Goal: Use online tool/utility: Utilize a website feature to perform a specific function

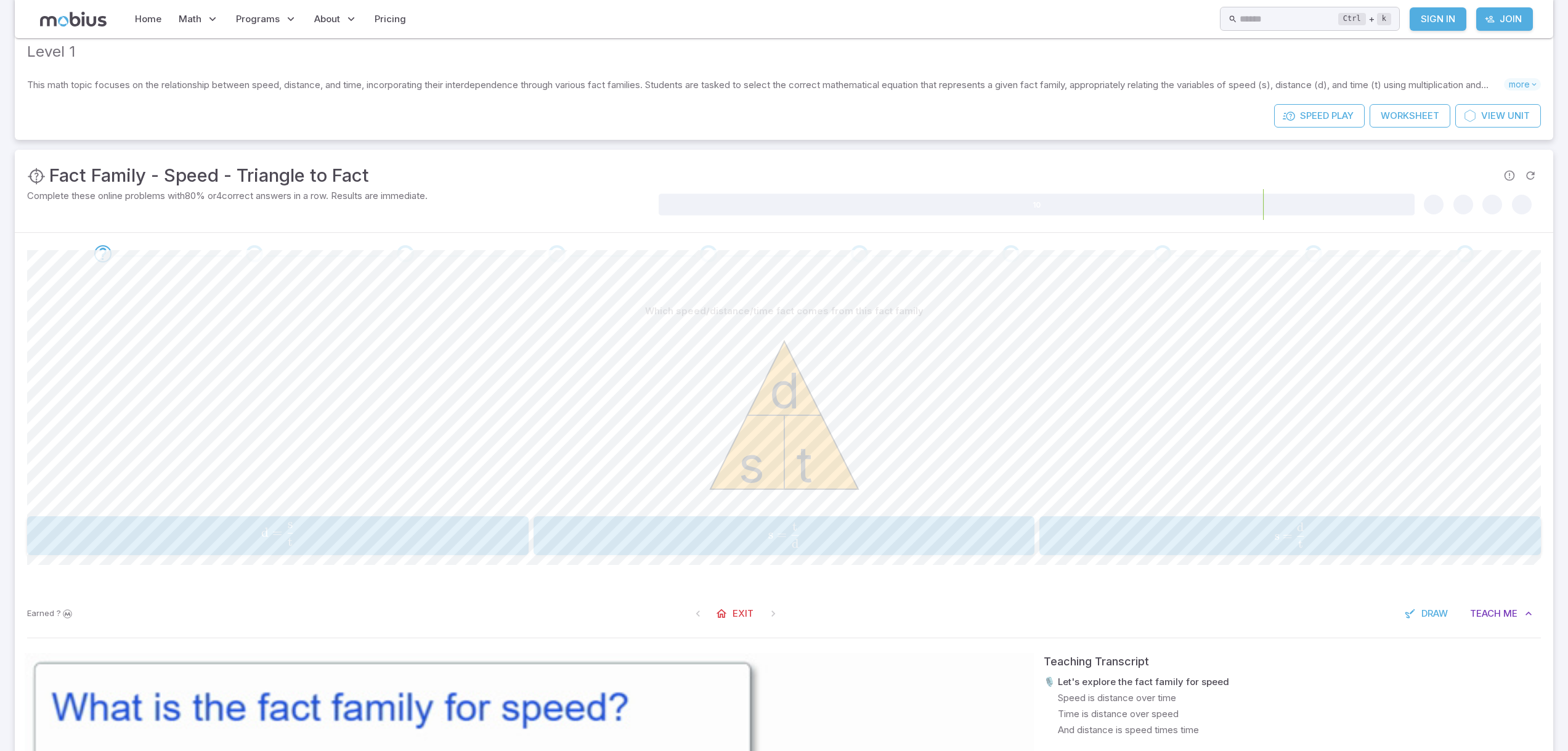
scroll to position [62, 0]
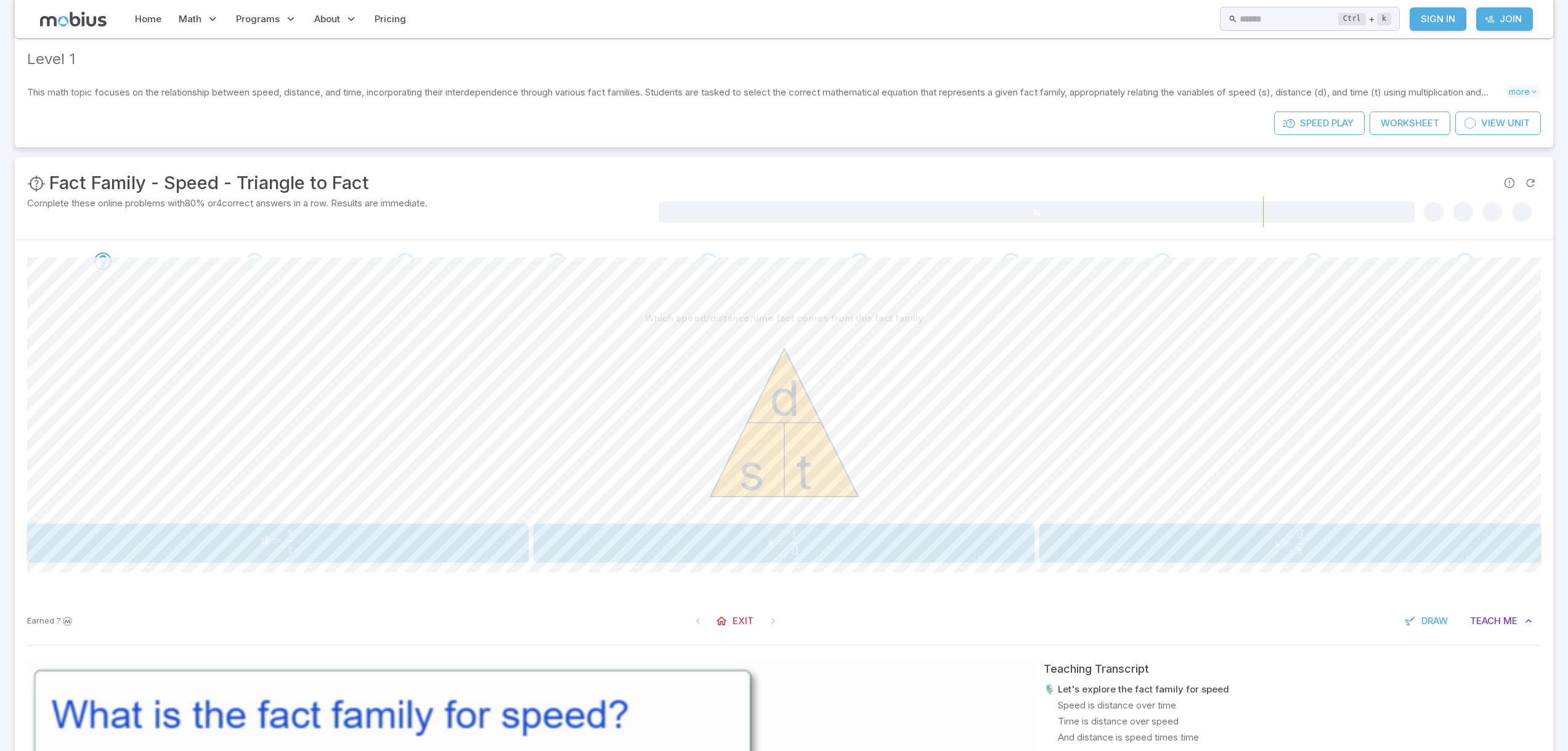
click at [1352, 545] on span "s = t d ​" at bounding box center [1290, 543] width 455 height 25
click at [1205, 551] on span "s = t d ​" at bounding box center [1285, 543] width 464 height 25
click at [1189, 535] on span "t = s d ​" at bounding box center [1285, 543] width 464 height 25
click at [275, 545] on span "=" at bounding box center [270, 543] width 9 height 15
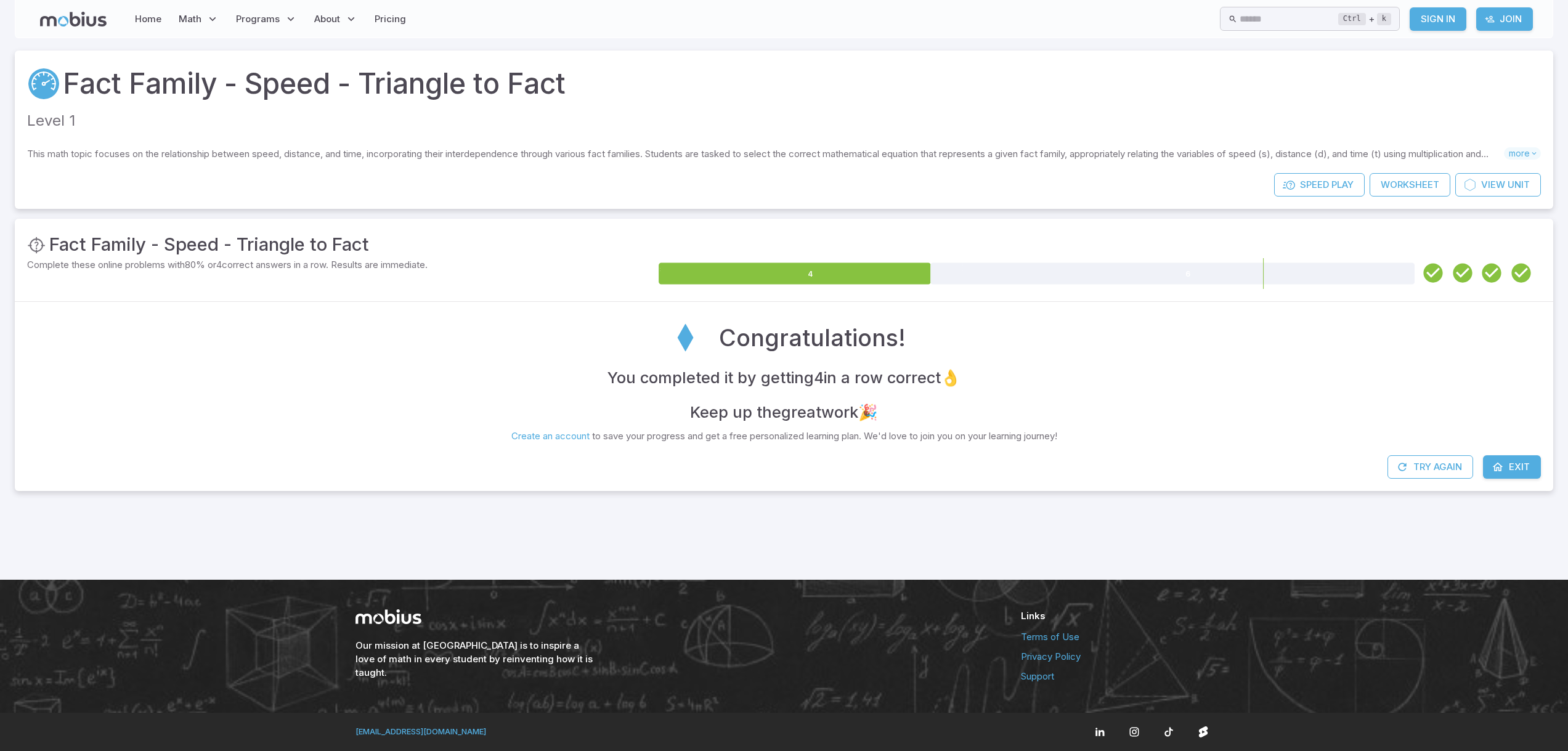
scroll to position [0, 0]
click at [1458, 471] on button "Try Again" at bounding box center [1439, 466] width 85 height 23
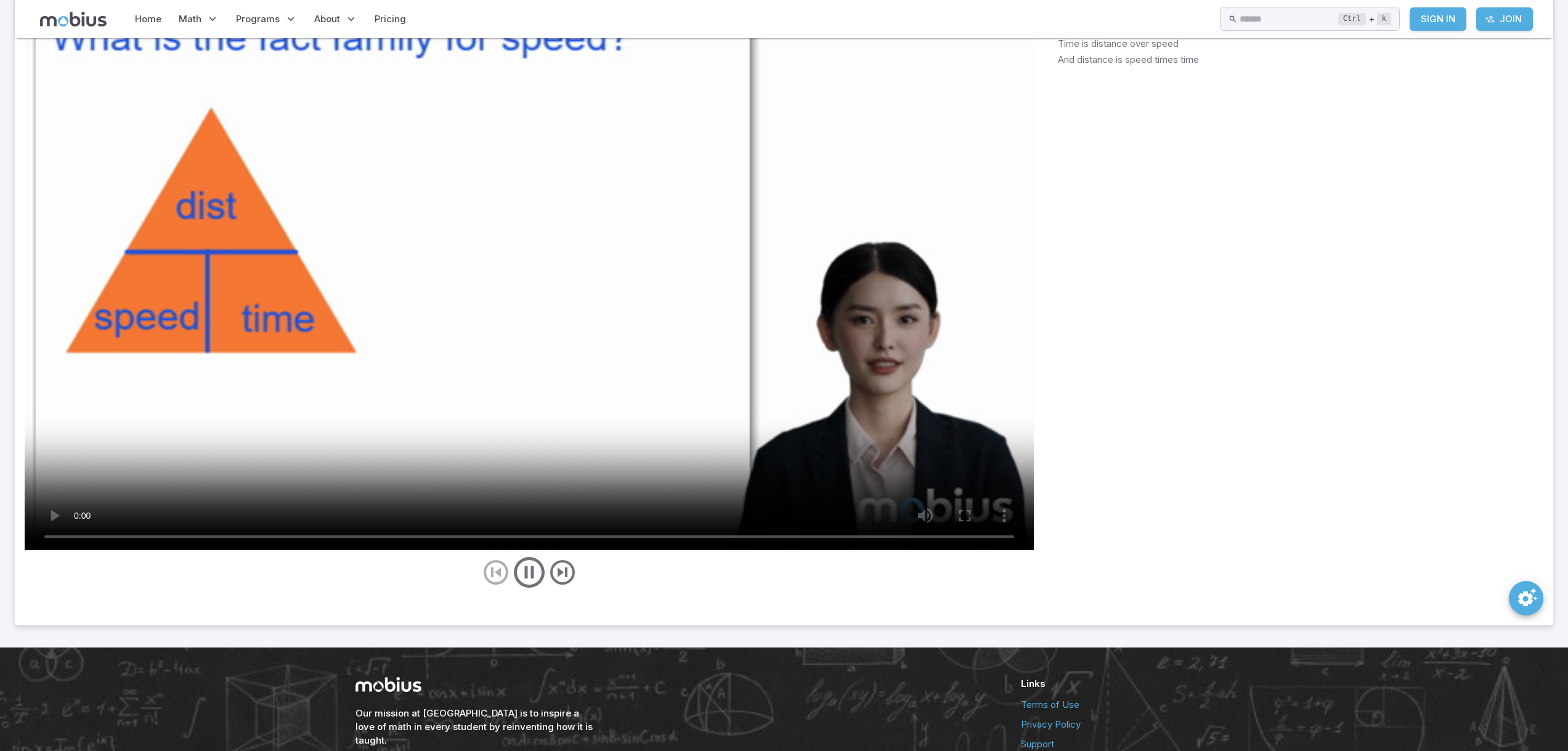
click at [743, 413] on video at bounding box center [529, 266] width 1009 height 567
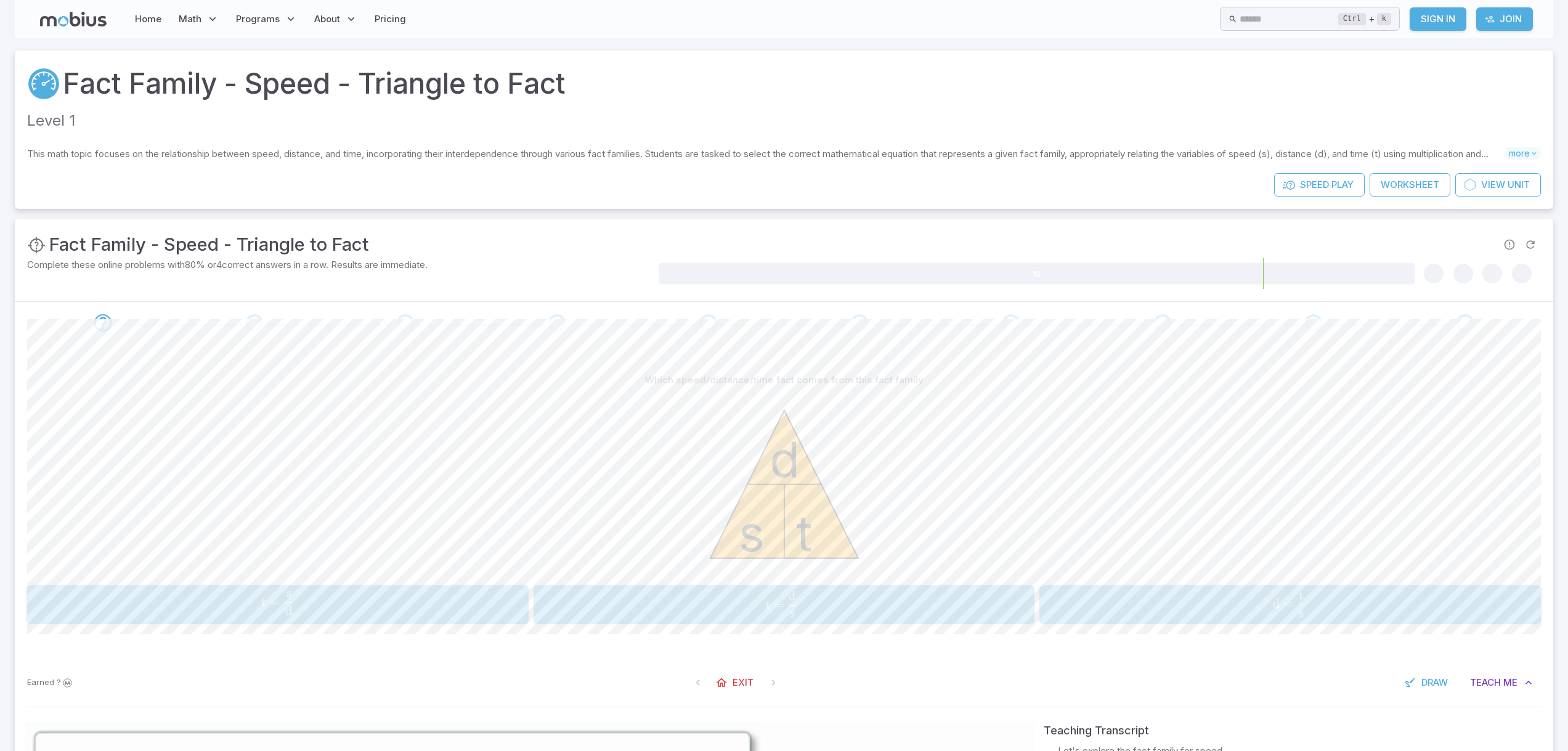
click at [840, 604] on span "t = s d ​" at bounding box center [781, 604] width 459 height 25
click at [350, 603] on span "s = t d ​" at bounding box center [273, 604] width 464 height 25
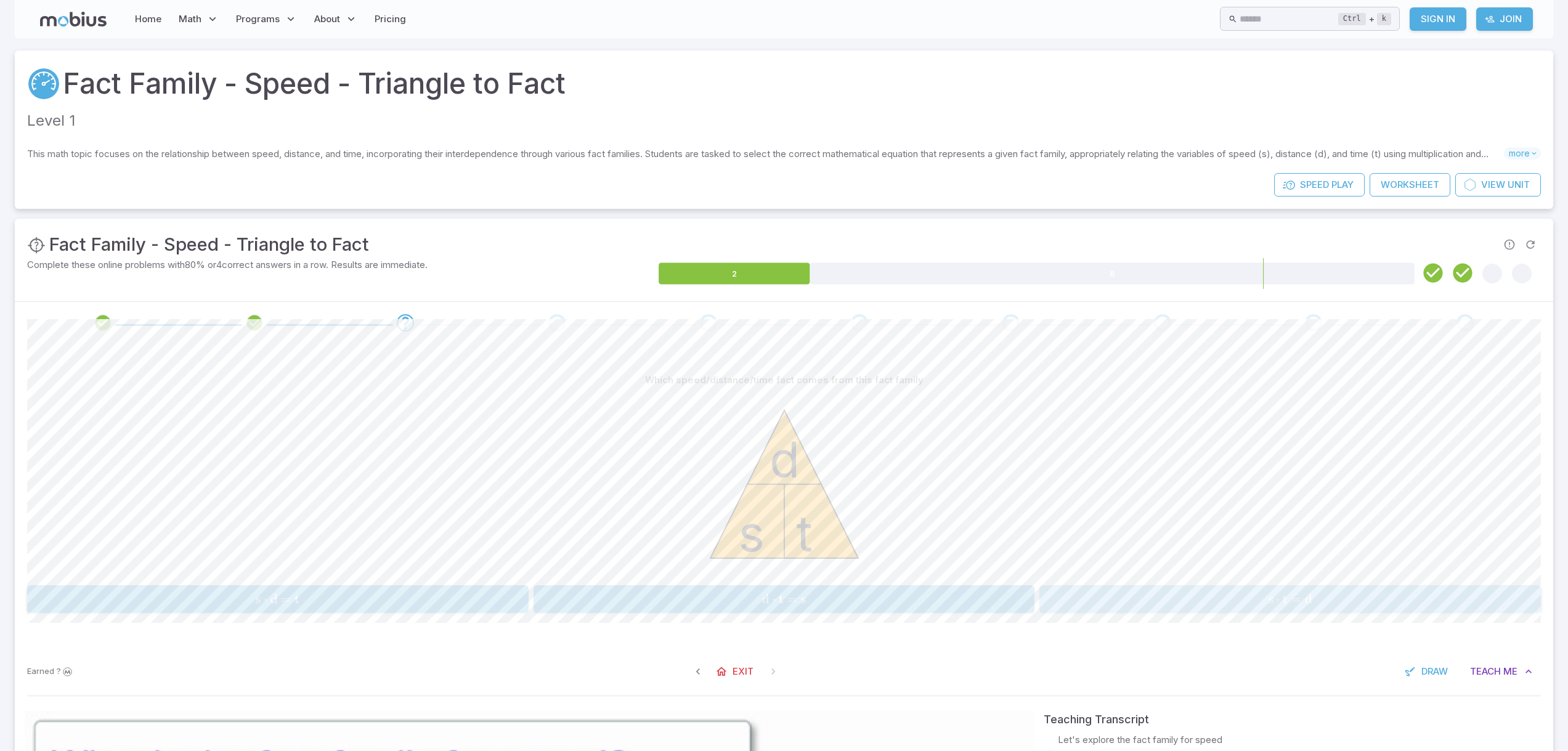
click at [1271, 598] on span "s" at bounding box center [1271, 599] width 5 height 15
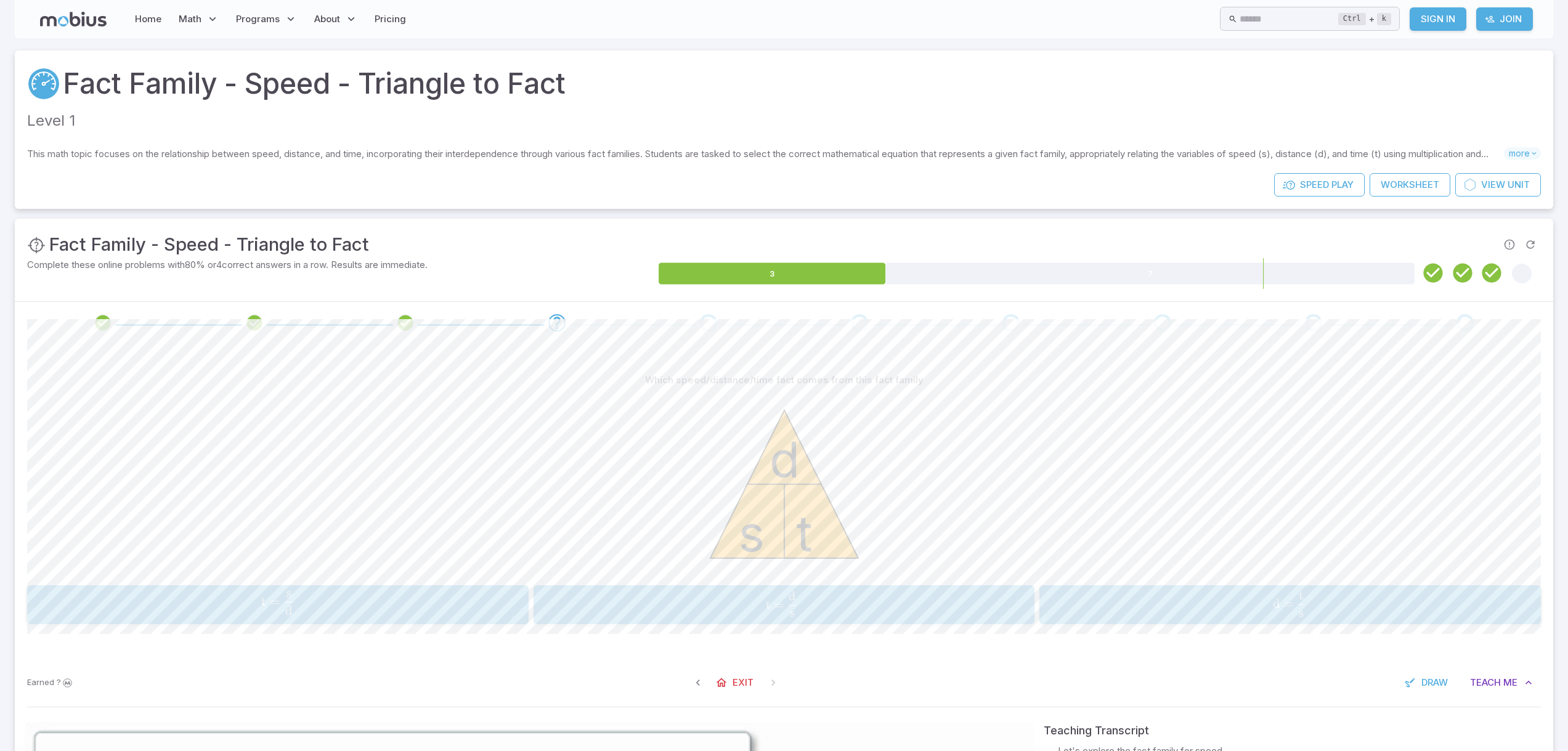
drag, startPoint x: 1267, startPoint y: 580, endPoint x: 1237, endPoint y: 535, distance: 54.1
click at [1237, 535] on div "s t d" at bounding box center [784, 486] width 1514 height 189
click at [836, 615] on span "t = s d ​" at bounding box center [781, 604] width 459 height 25
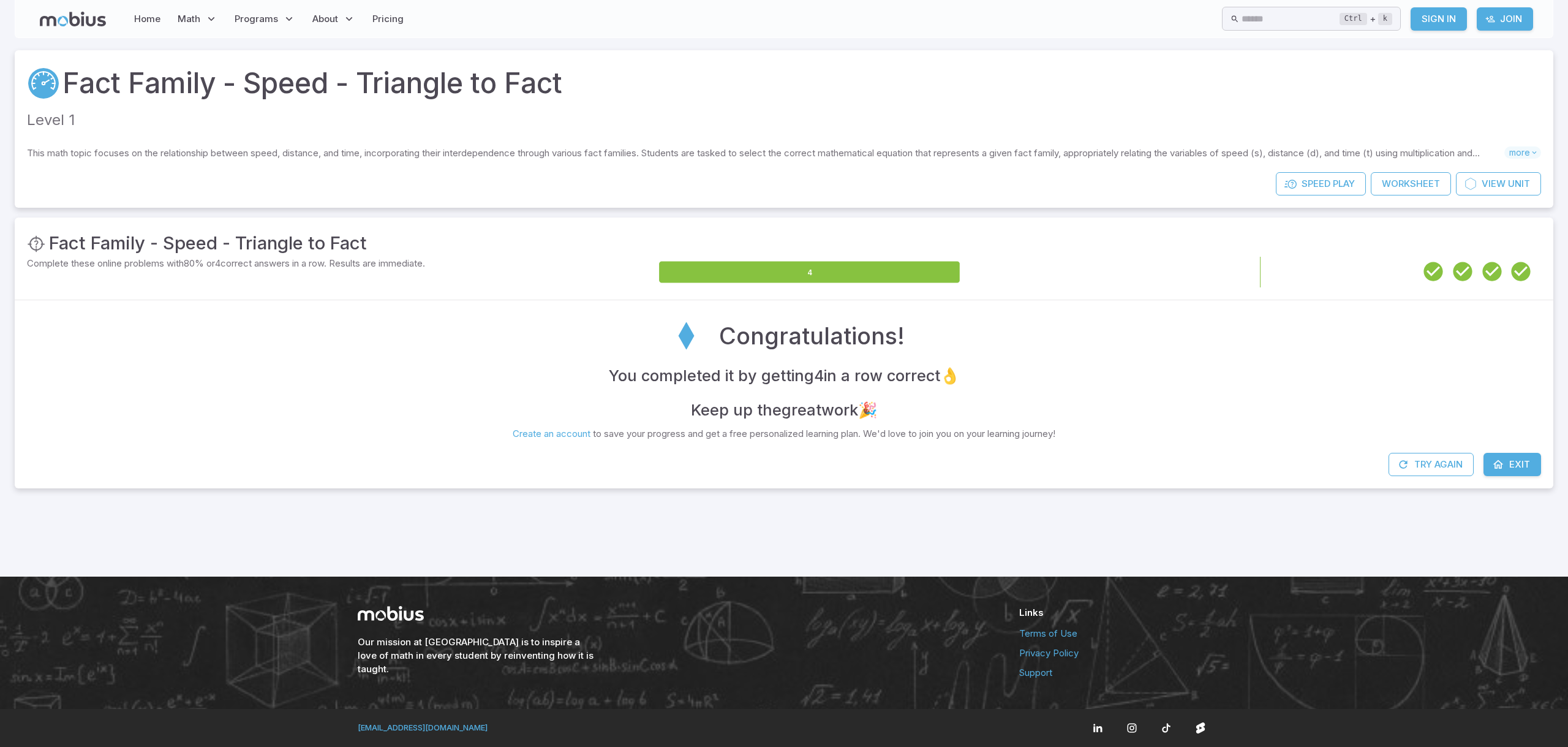
click at [1180, 274] on icon at bounding box center [1186, 272] width 451 height 22
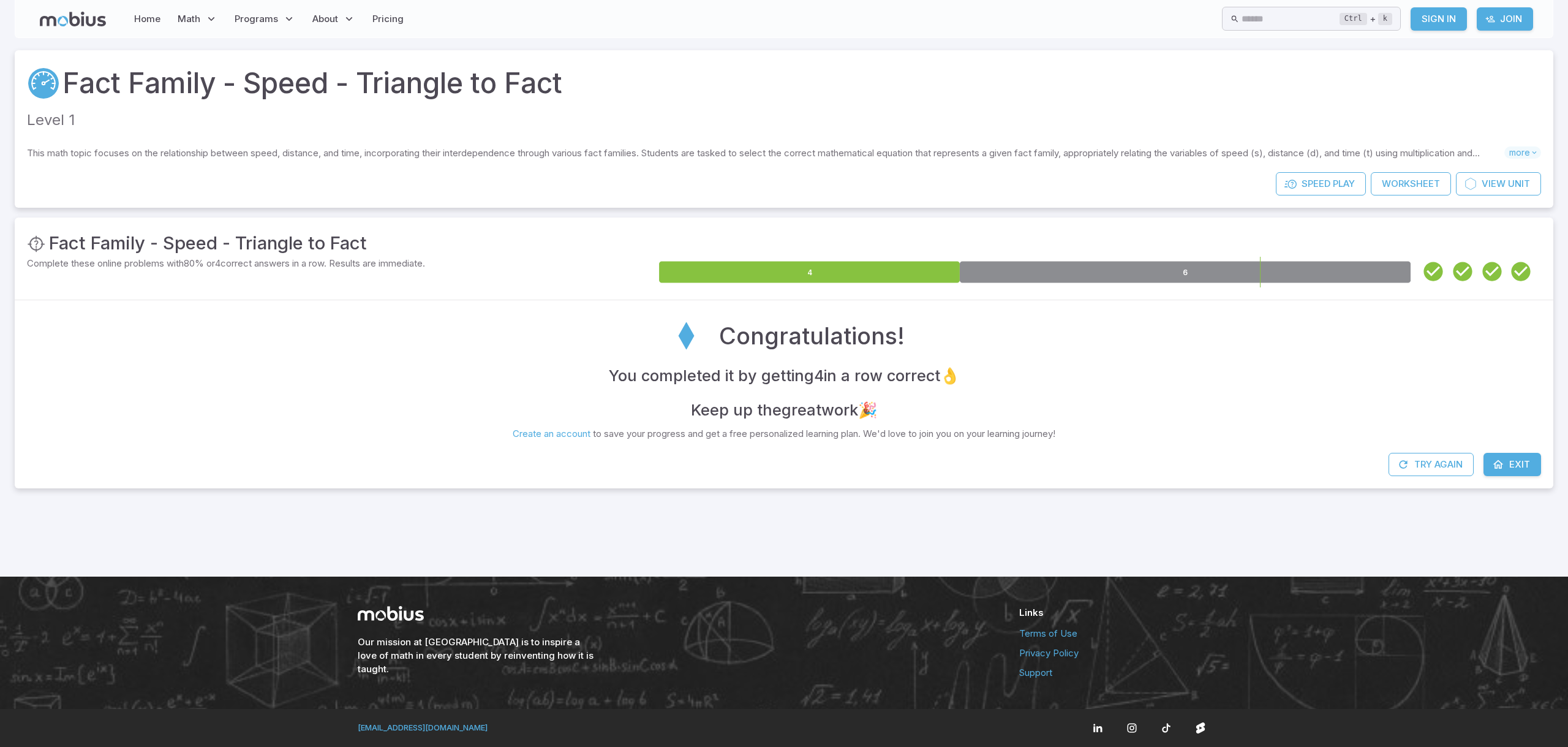
click at [1180, 274] on icon at bounding box center [1186, 272] width 451 height 22
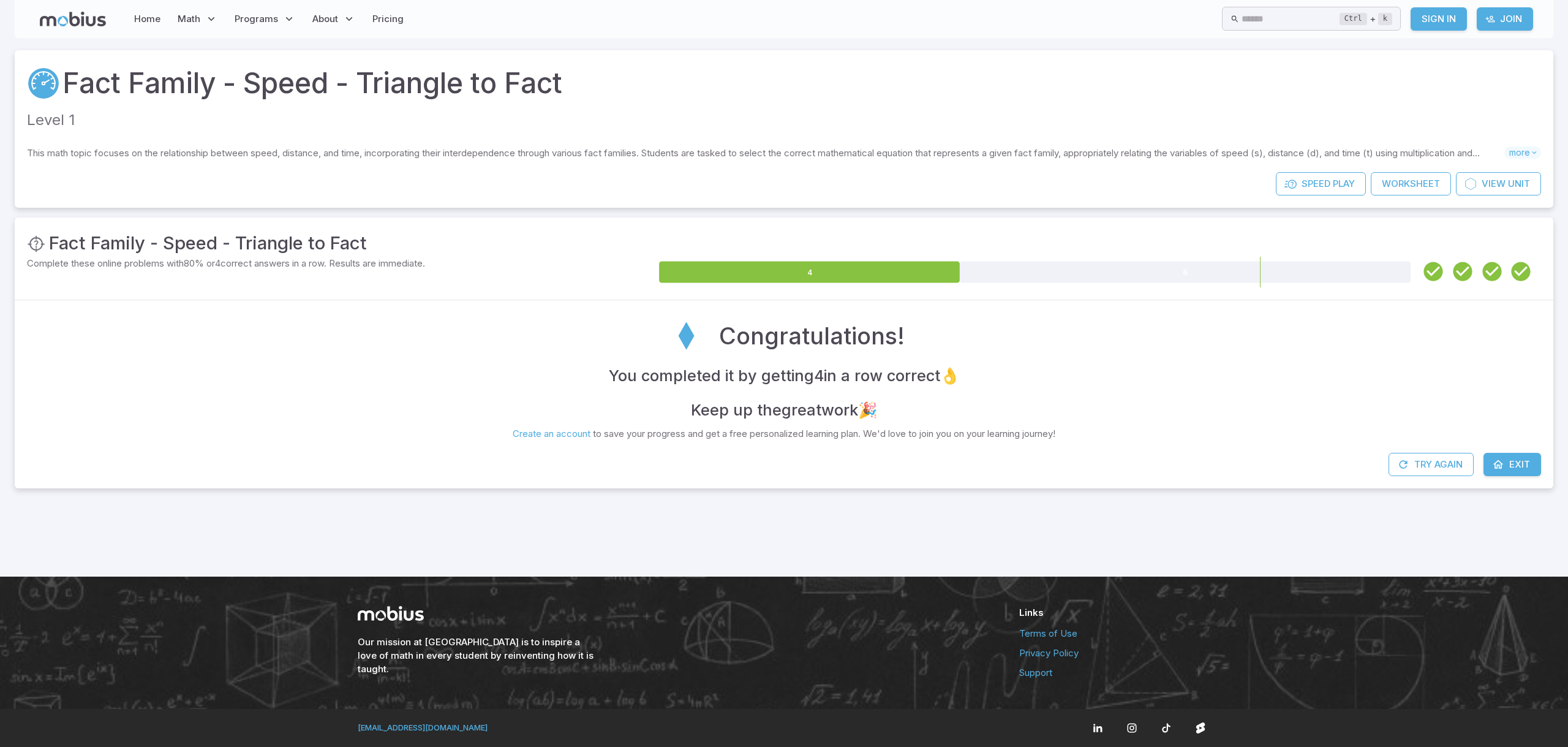
click at [1181, 271] on icon at bounding box center [1186, 272] width 451 height 22
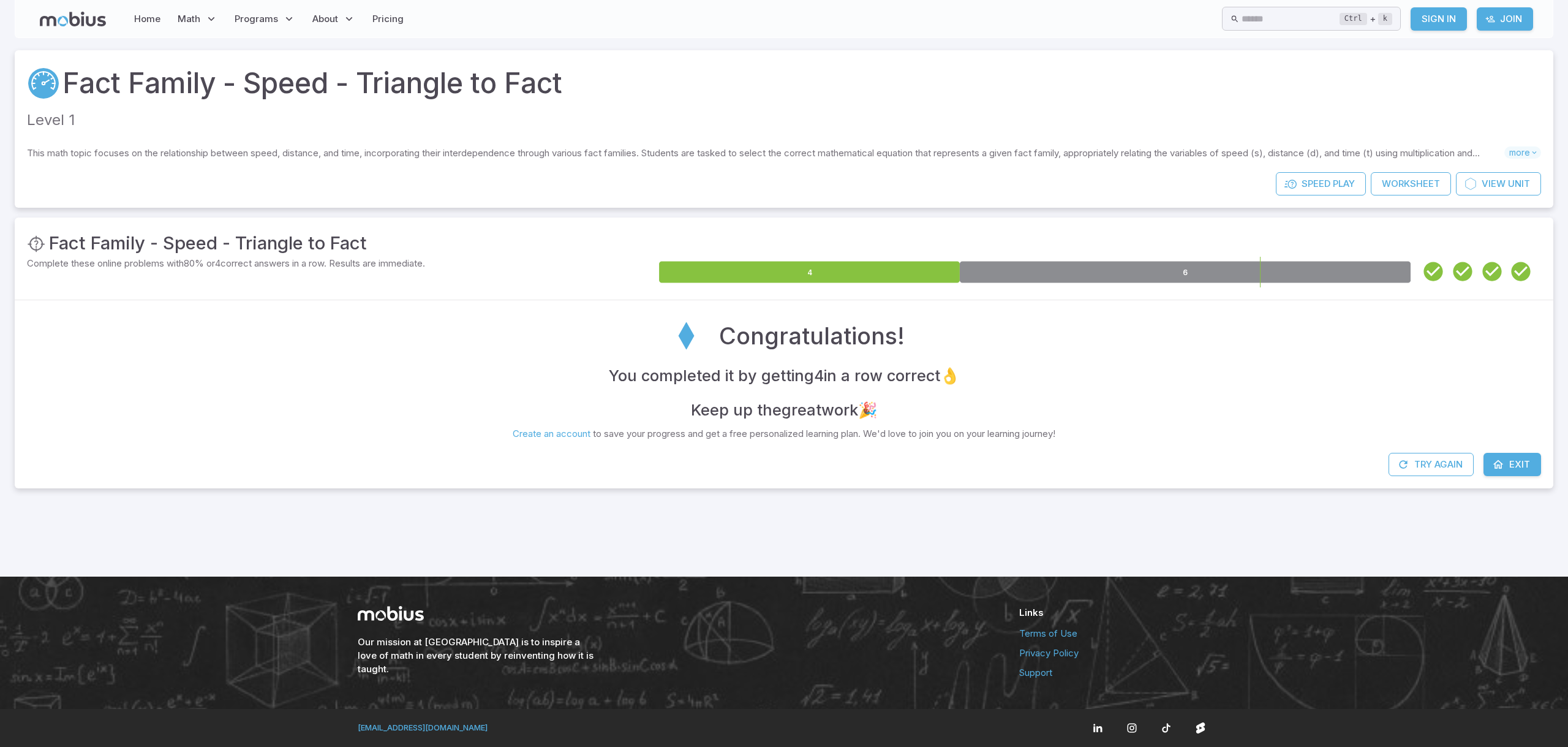
click at [1172, 446] on div "Congratulations! You completed it by getting 4 in a row correct 👌 Keep up the g…" at bounding box center [784, 376] width 1539 height 152
drag, startPoint x: 1172, startPoint y: 446, endPoint x: 1244, endPoint y: 357, distance: 114.5
click at [1244, 357] on div "Congratulations!" at bounding box center [784, 335] width 1514 height 46
click at [1512, 378] on div "You completed it by getting 4 in a row correct 👌 Keep up the great work 🎉" at bounding box center [784, 392] width 1514 height 59
click at [1042, 271] on icon at bounding box center [1186, 272] width 451 height 22
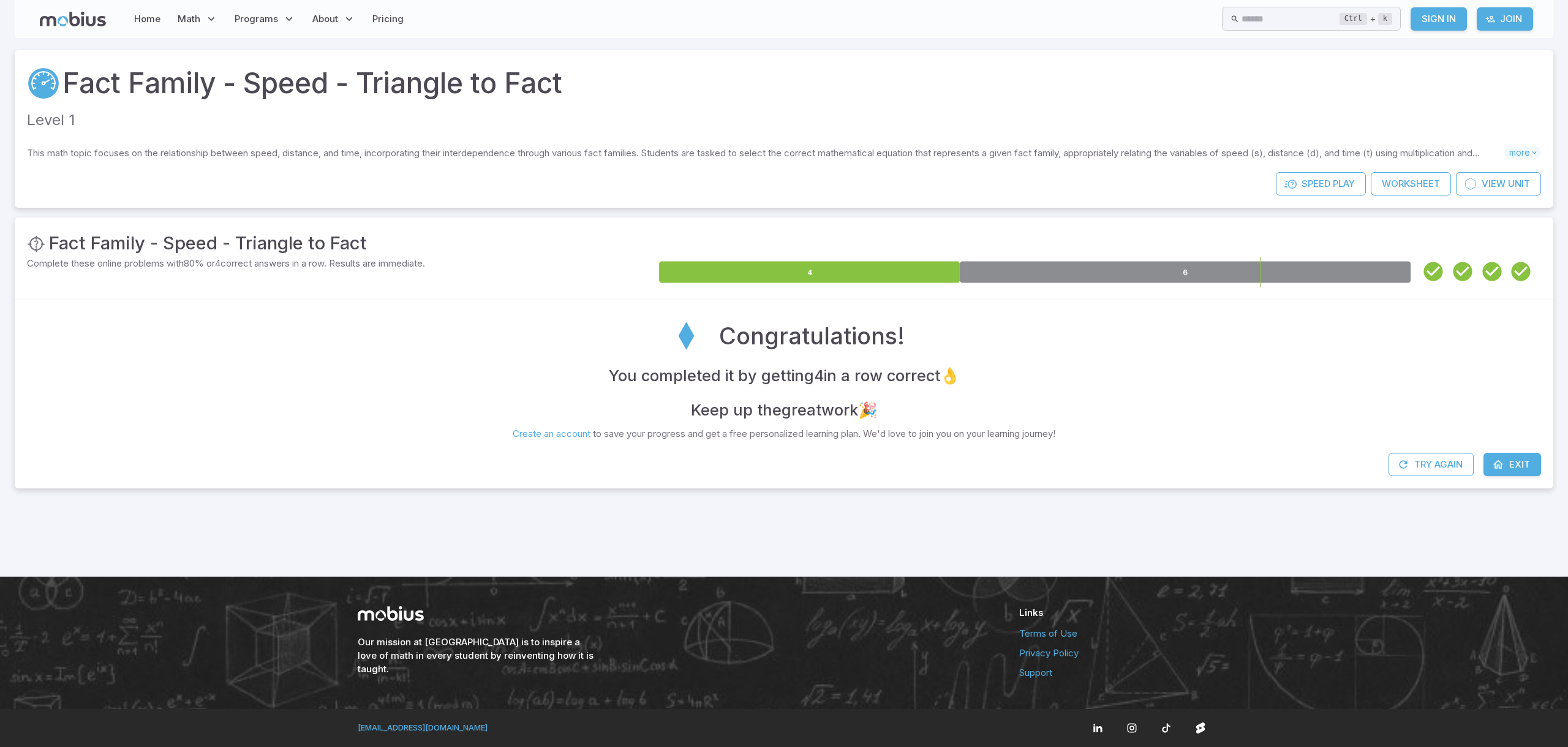
click at [1042, 271] on icon at bounding box center [1186, 272] width 451 height 22
